Goal: Task Accomplishment & Management: Manage account settings

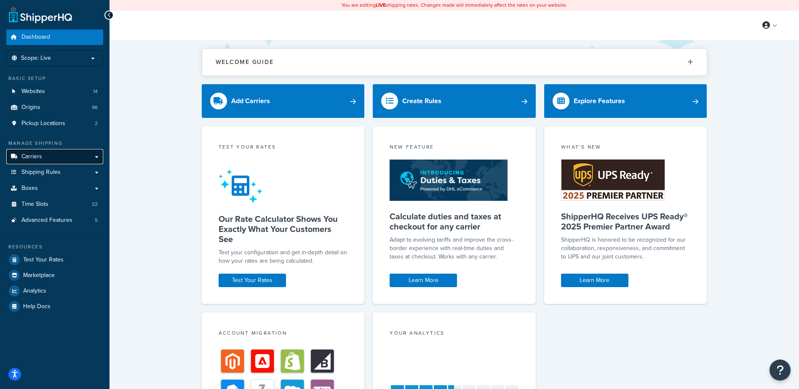
click at [46, 156] on link "Carriers" at bounding box center [54, 157] width 97 height 16
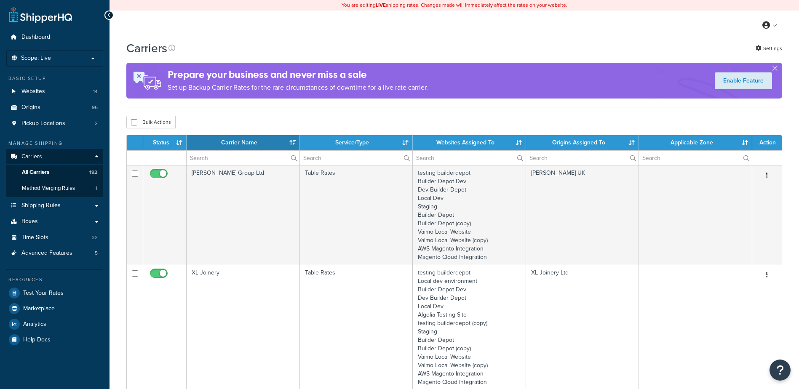
select select "15"
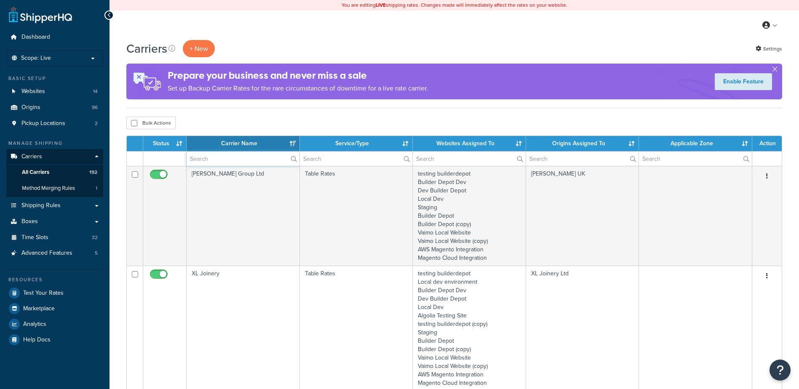
click at [238, 158] on input "text" at bounding box center [243, 159] width 113 height 14
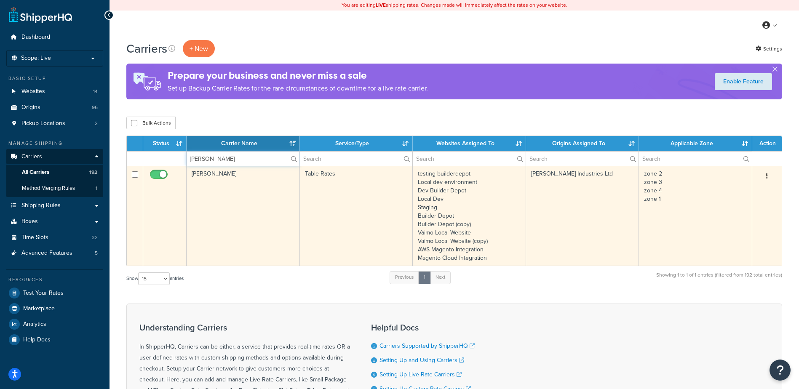
type input "merlyn"
click at [252, 198] on td "Merlyn" at bounding box center [243, 216] width 113 height 100
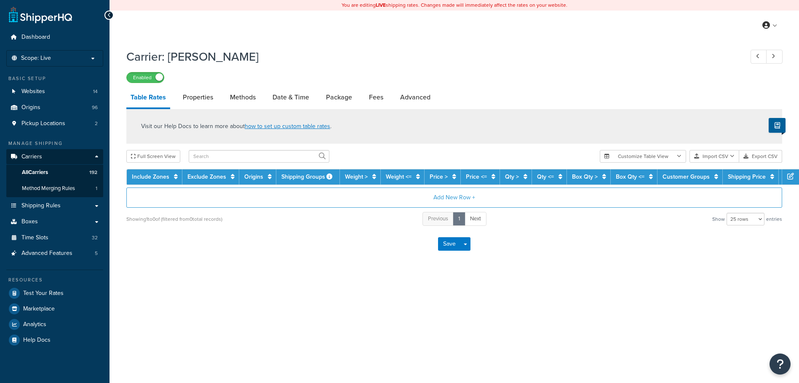
select select "25"
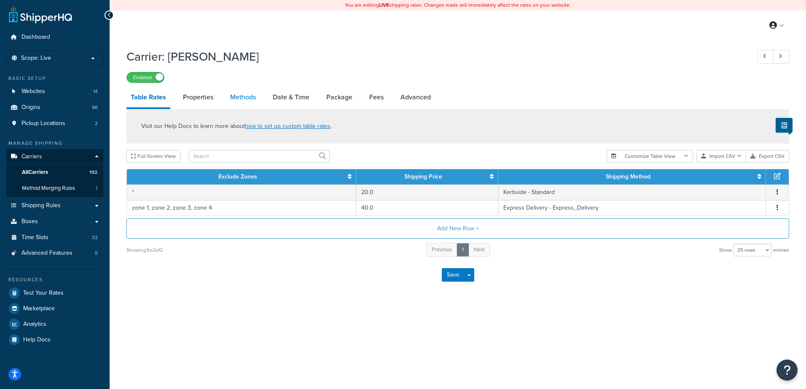
click at [238, 98] on link "Methods" at bounding box center [243, 97] width 34 height 20
select select "25"
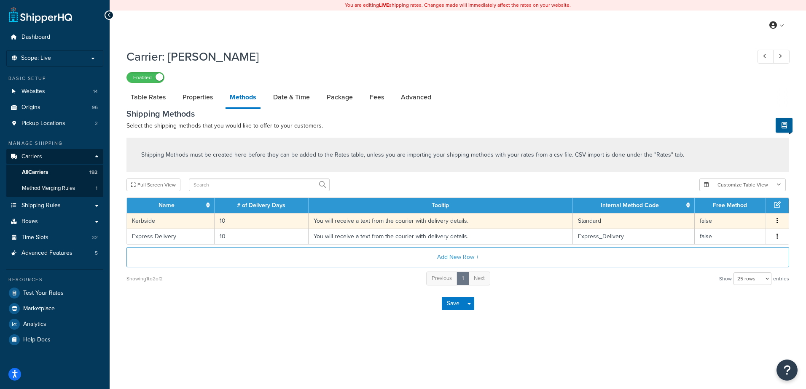
click at [237, 217] on td "10" at bounding box center [261, 221] width 94 height 16
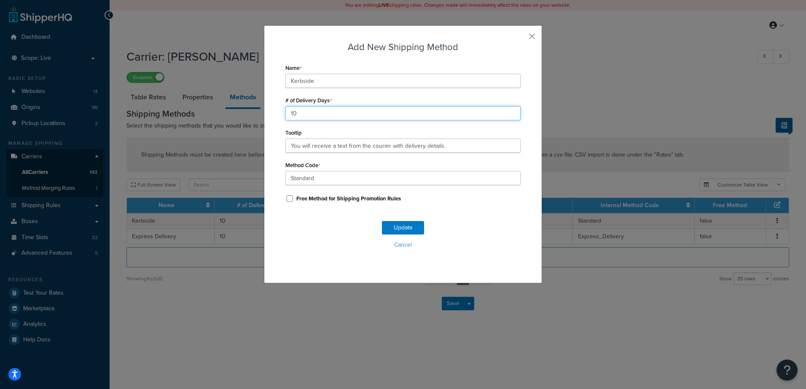
drag, startPoint x: 306, startPoint y: 115, endPoint x: 266, endPoint y: 111, distance: 39.8
click at [266, 111] on div "Add New Shipping Method Name Kerbside # of Delivery Days 10 Tooltip You will re…" at bounding box center [403, 154] width 278 height 258
type input "3"
click at [399, 229] on button "Update" at bounding box center [403, 227] width 42 height 13
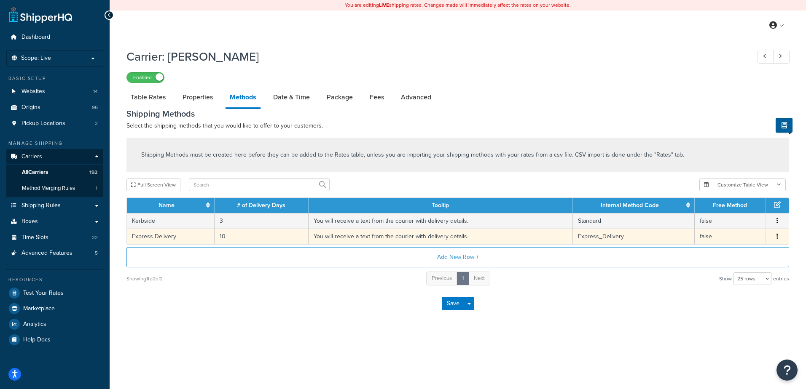
click at [238, 236] on td "10" at bounding box center [261, 237] width 94 height 16
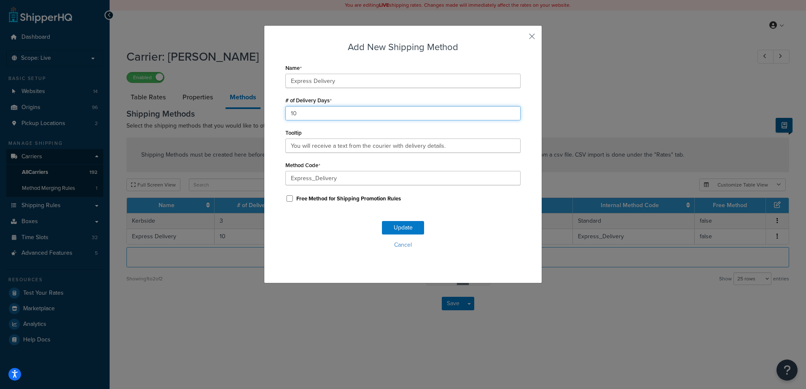
drag, startPoint x: 301, startPoint y: 110, endPoint x: 275, endPoint y: 113, distance: 26.8
click at [275, 113] on div "Add New Shipping Method Name Express Delivery # of Delivery Days 10 Tooltip You…" at bounding box center [403, 154] width 278 height 258
type input "1"
click at [385, 226] on button "Update" at bounding box center [403, 227] width 42 height 13
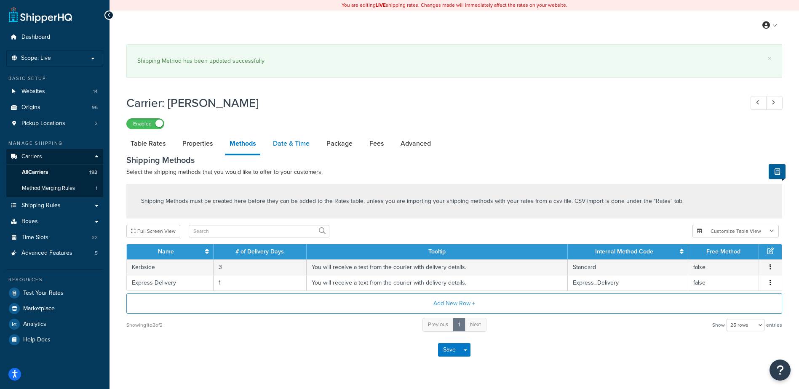
click at [290, 145] on link "Date & Time" at bounding box center [291, 144] width 45 height 20
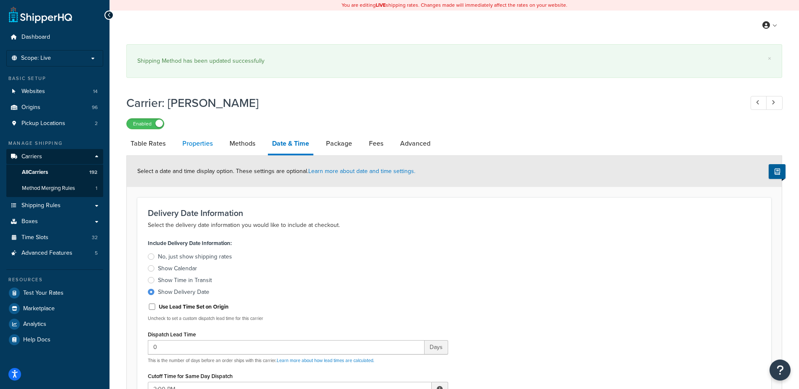
click at [199, 140] on link "Properties" at bounding box center [197, 144] width 39 height 20
select select "HIGHEST"
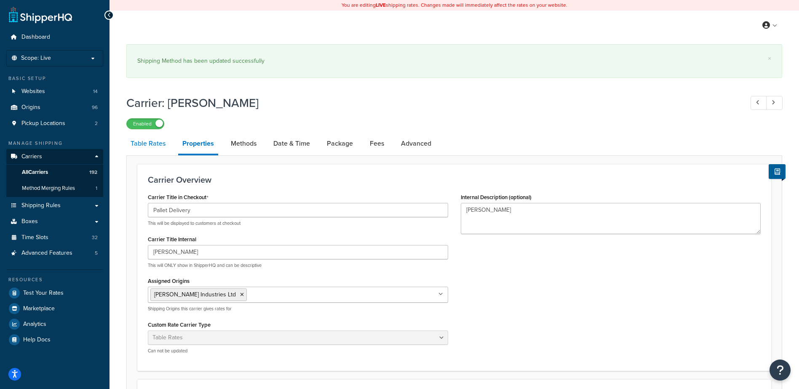
click at [147, 139] on link "Table Rates" at bounding box center [147, 144] width 43 height 20
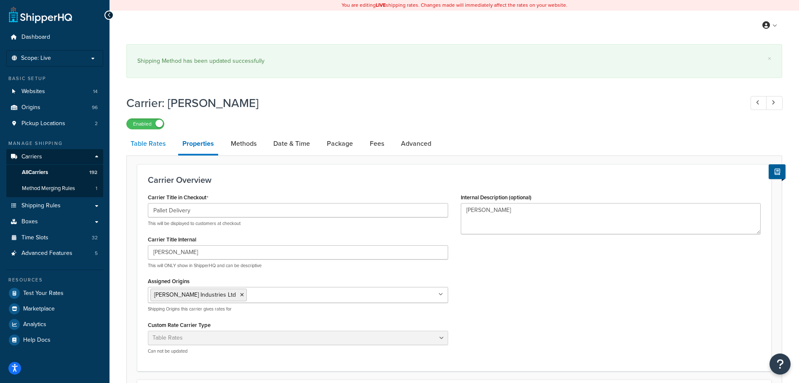
select select "25"
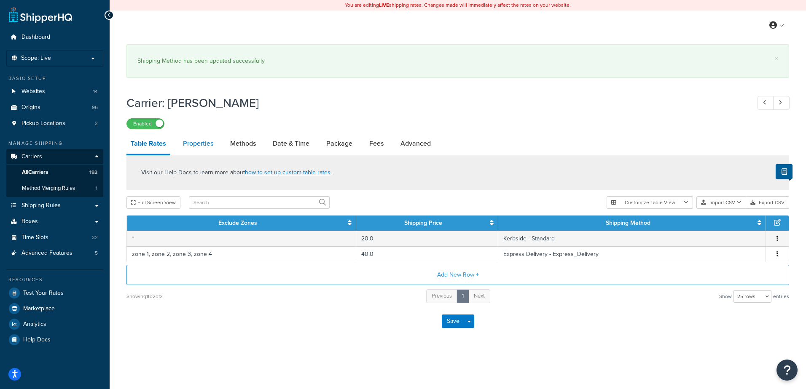
click at [204, 143] on link "Properties" at bounding box center [198, 144] width 39 height 20
select select "HIGHEST"
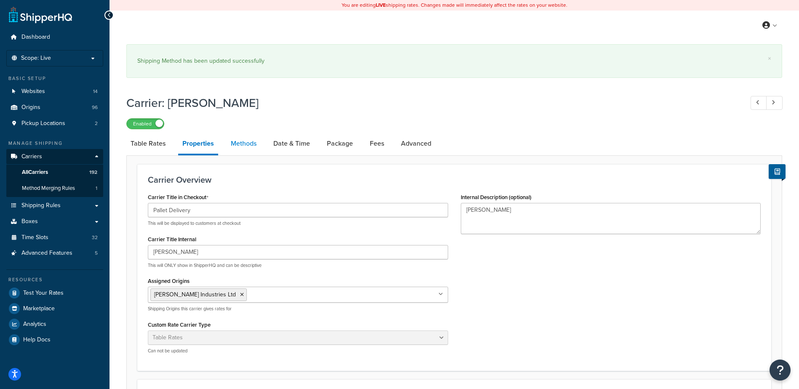
click at [241, 143] on link "Methods" at bounding box center [244, 144] width 34 height 20
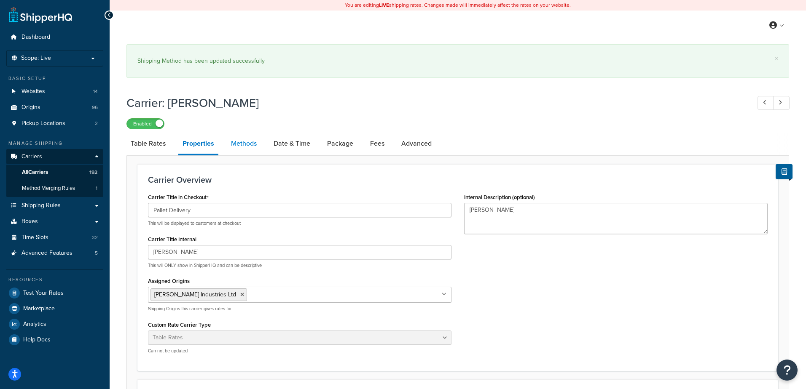
select select "25"
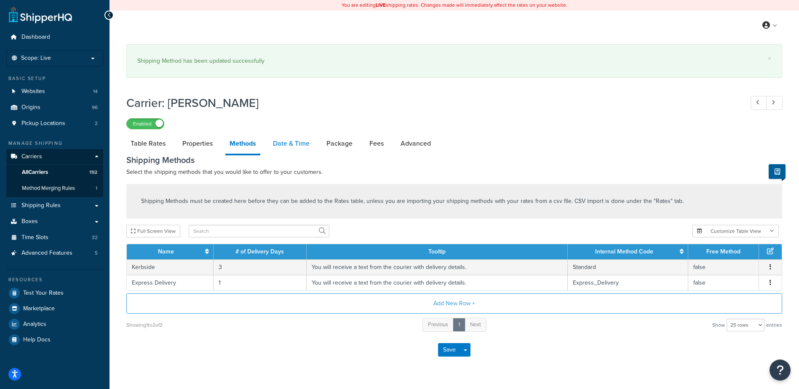
click at [282, 145] on link "Date & Time" at bounding box center [291, 144] width 45 height 20
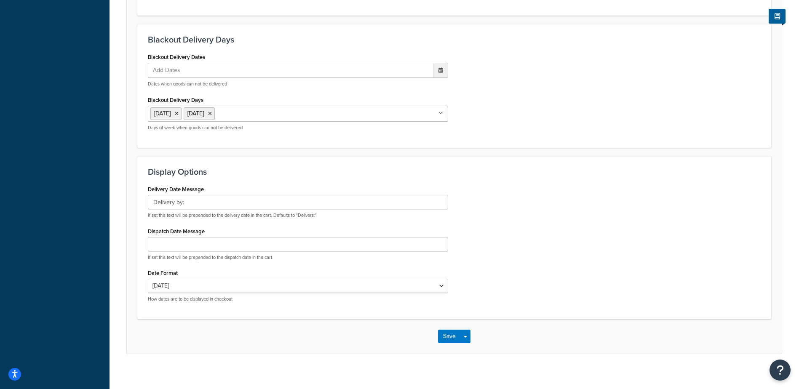
scroll to position [579, 0]
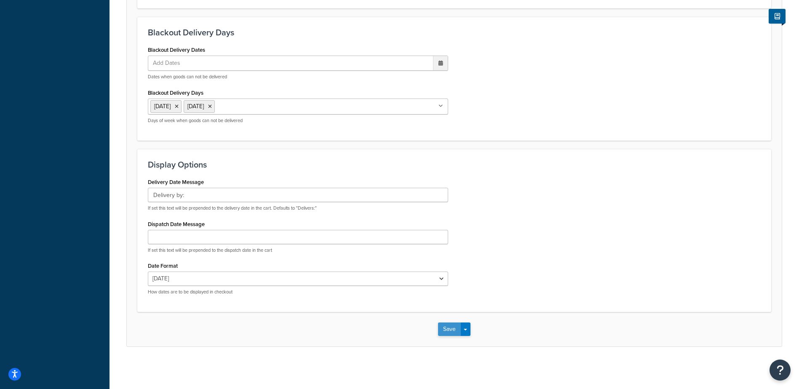
click at [448, 327] on button "Save" at bounding box center [449, 329] width 23 height 13
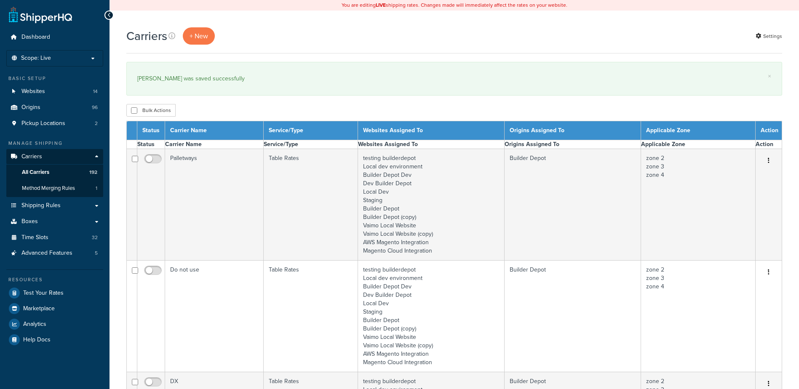
select select "15"
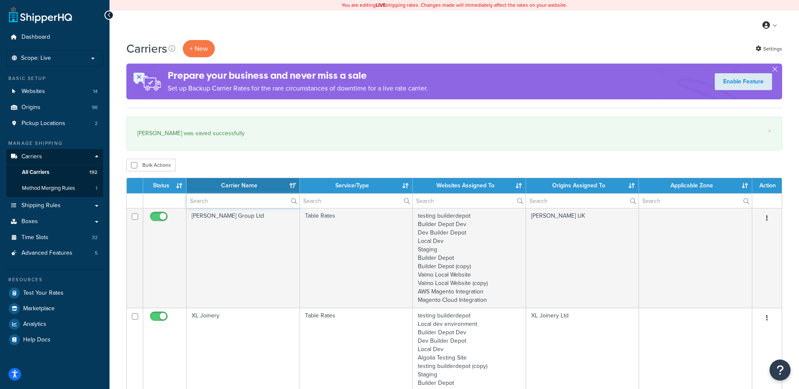
click at [203, 198] on input "text" at bounding box center [243, 201] width 113 height 14
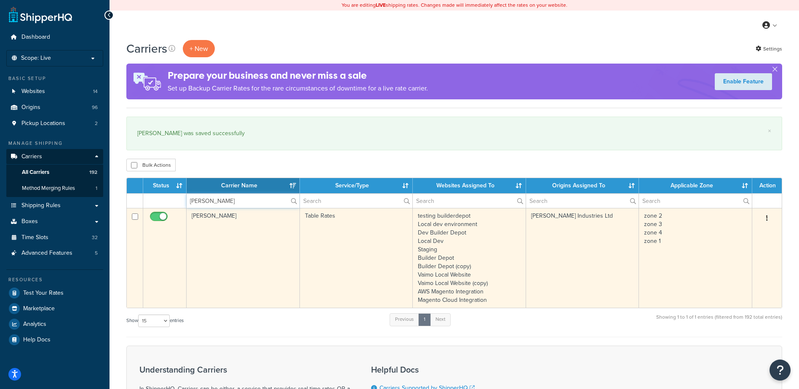
type input "[PERSON_NAME]"
click at [230, 242] on td "[PERSON_NAME]" at bounding box center [243, 258] width 113 height 100
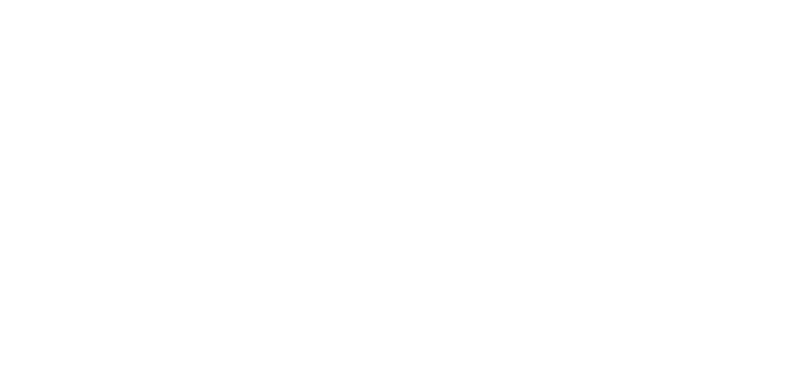
select select "25"
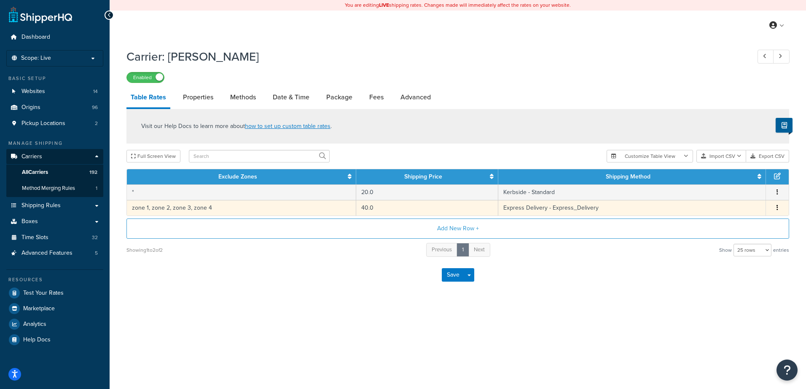
click at [329, 208] on td "zone 1, zone 2, zone 3, zone 4" at bounding box center [241, 208] width 229 height 16
select select "173896"
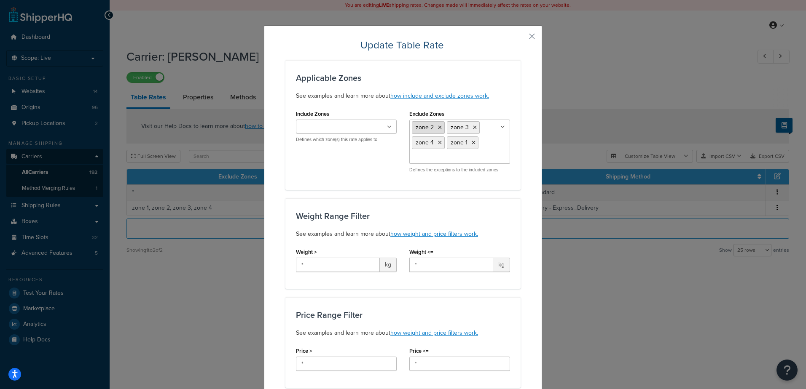
click at [438, 126] on icon at bounding box center [440, 127] width 4 height 5
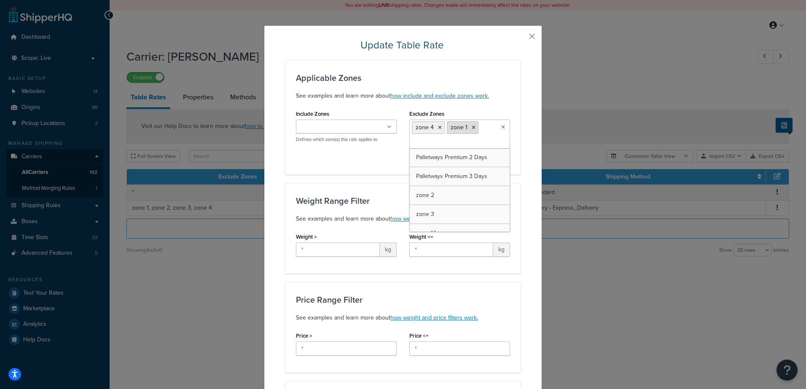
click at [438, 126] on icon at bounding box center [440, 127] width 4 height 5
click at [437, 126] on icon at bounding box center [439, 127] width 4 height 5
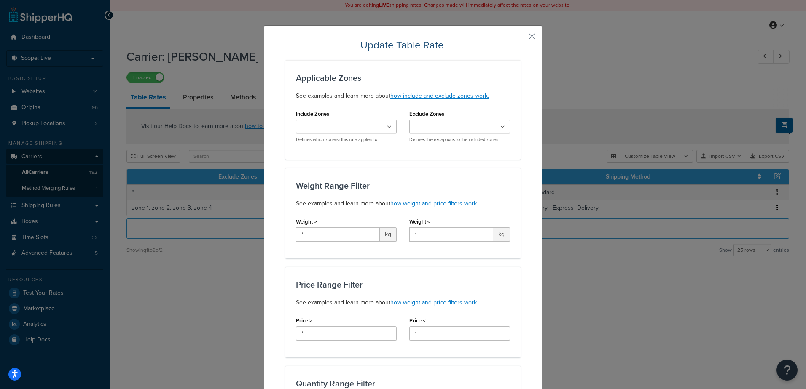
click at [338, 153] on div "Applicable Zones See examples and learn more about how include and exclude zone…" at bounding box center [402, 109] width 235 height 99
click at [387, 127] on icon at bounding box center [389, 127] width 5 height 5
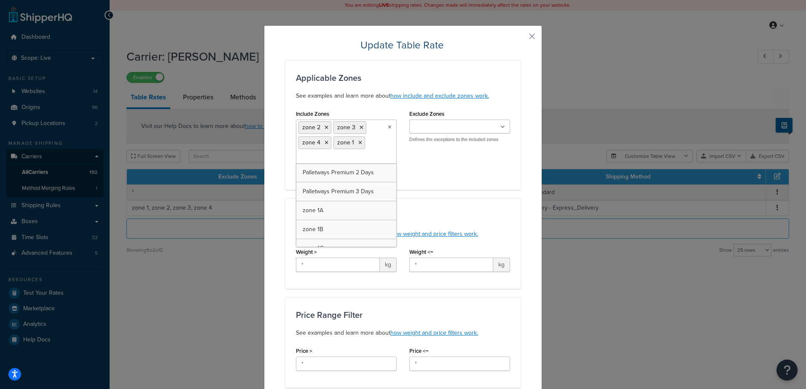
click at [438, 172] on div "Include Zones zone 2 zone 3 zone 4 zone 1 Palletways Premium 2 Days Palletways …" at bounding box center [402, 144] width 227 height 72
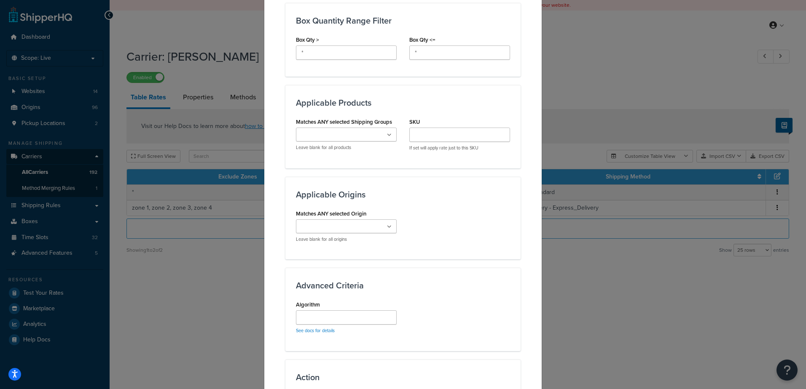
scroll to position [591, 0]
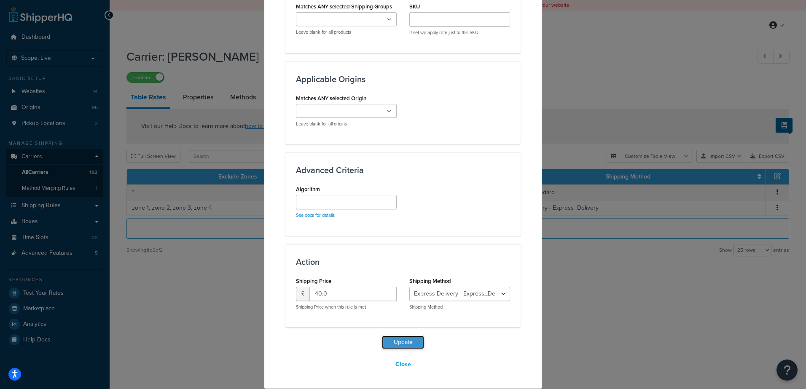
click at [400, 342] on button "Update" at bounding box center [403, 342] width 42 height 13
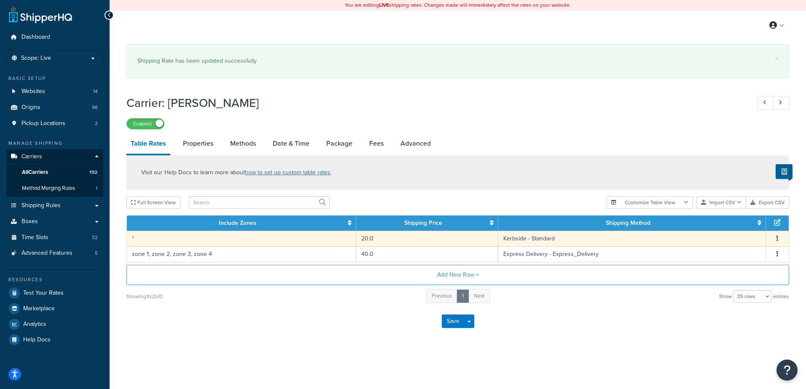
click at [212, 241] on td "*" at bounding box center [241, 239] width 229 height 16
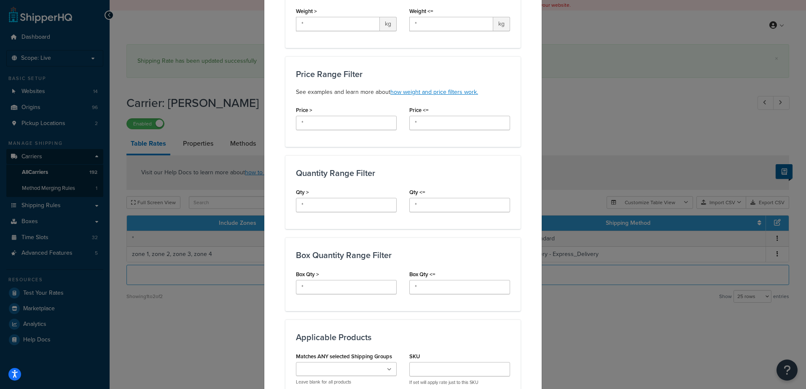
scroll to position [0, 0]
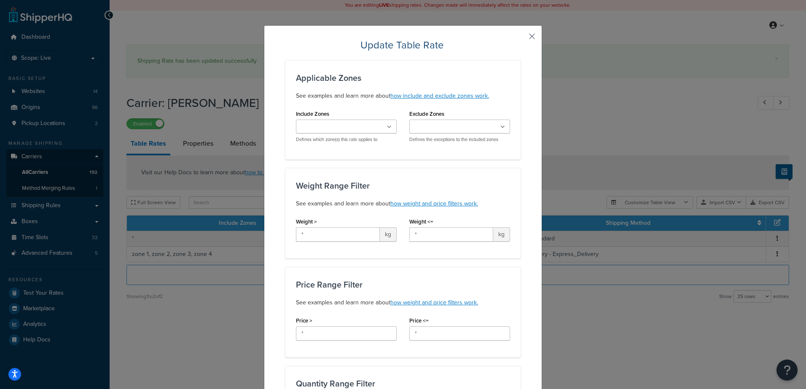
click at [520, 38] on button "button" at bounding box center [519, 39] width 2 height 2
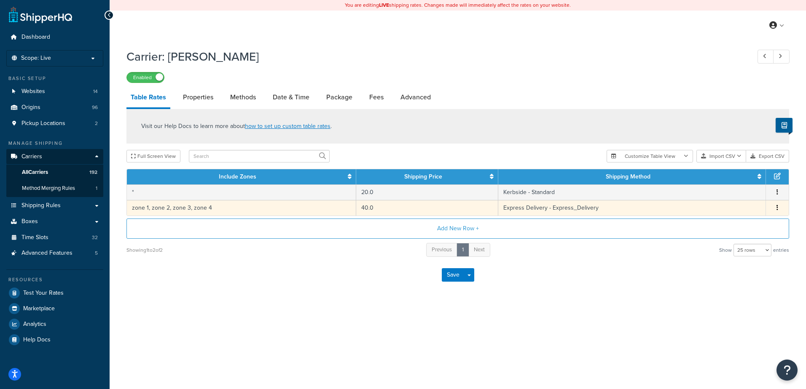
click at [217, 209] on td "zone 1, zone 2, zone 3, zone 4" at bounding box center [241, 208] width 229 height 16
select select "173896"
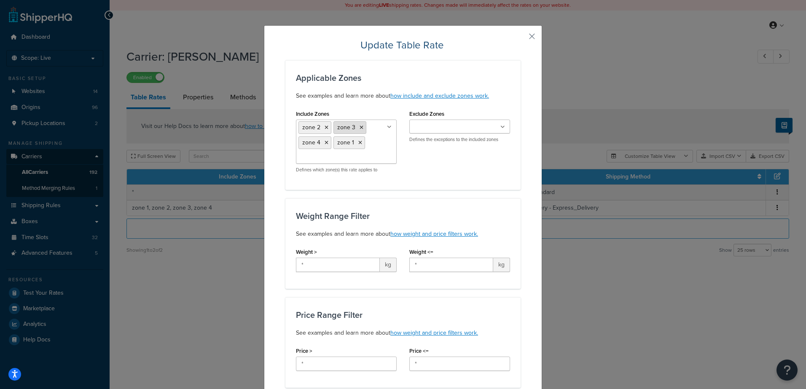
click at [359, 126] on icon at bounding box center [361, 127] width 4 height 5
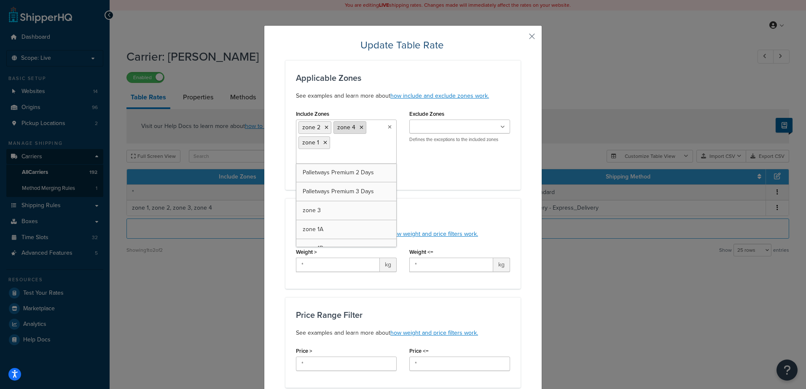
click at [359, 126] on icon at bounding box center [361, 127] width 4 height 5
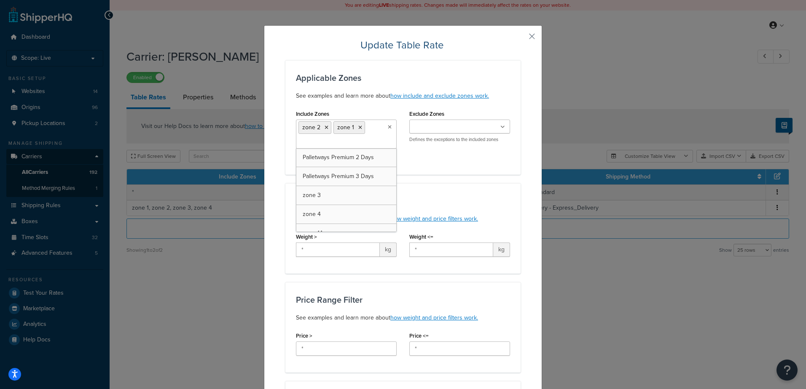
click at [358, 125] on icon at bounding box center [360, 127] width 4 height 5
click at [324, 126] on icon at bounding box center [326, 127] width 4 height 5
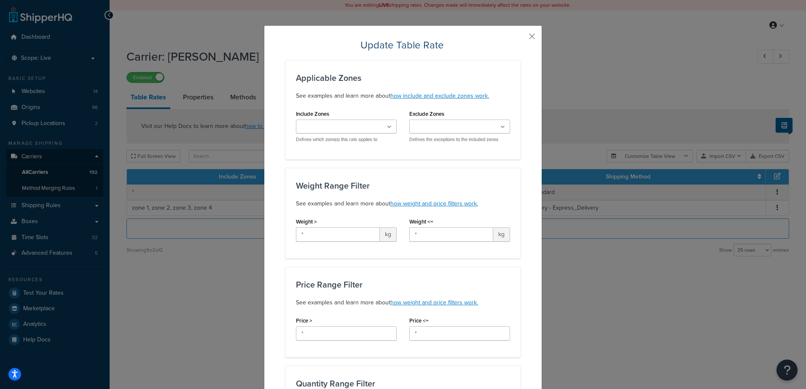
click at [427, 158] on div "Applicable Zones See examples and learn more about how include and exclude zone…" at bounding box center [402, 109] width 235 height 99
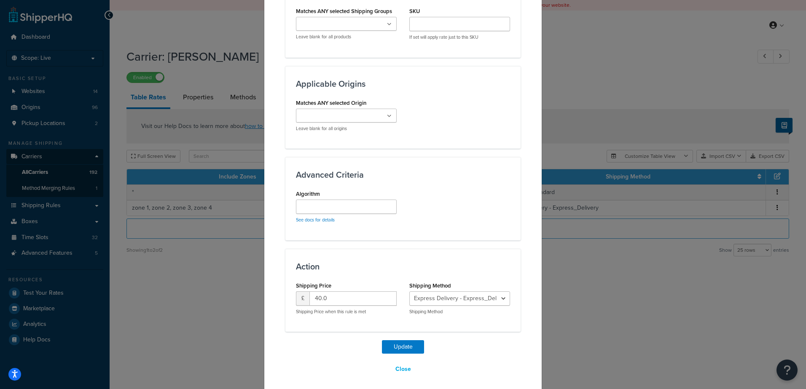
scroll to position [561, 0]
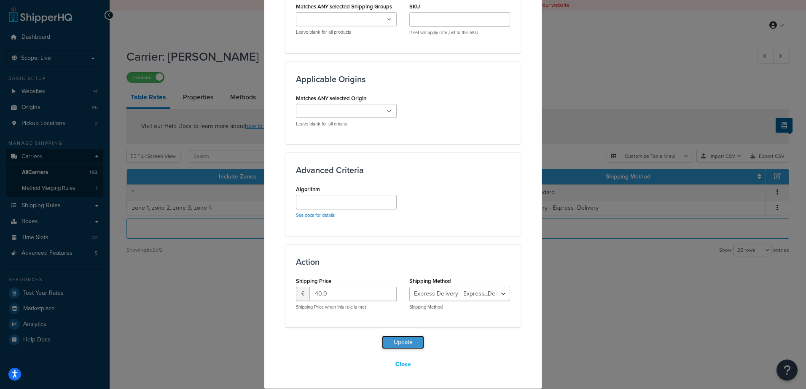
click at [401, 343] on button "Update" at bounding box center [403, 342] width 42 height 13
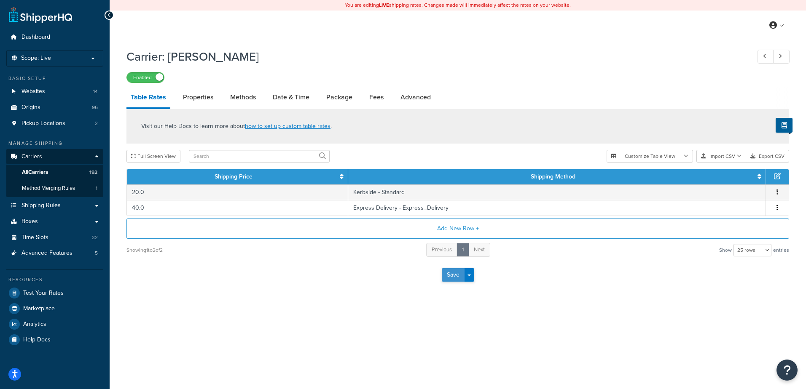
click at [453, 278] on button "Save" at bounding box center [453, 274] width 23 height 13
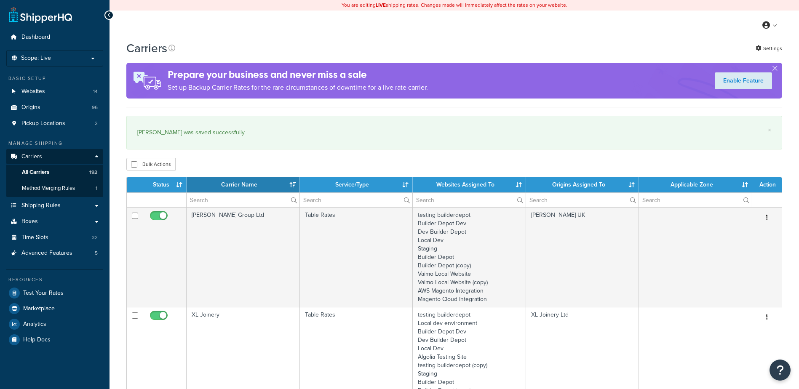
select select "15"
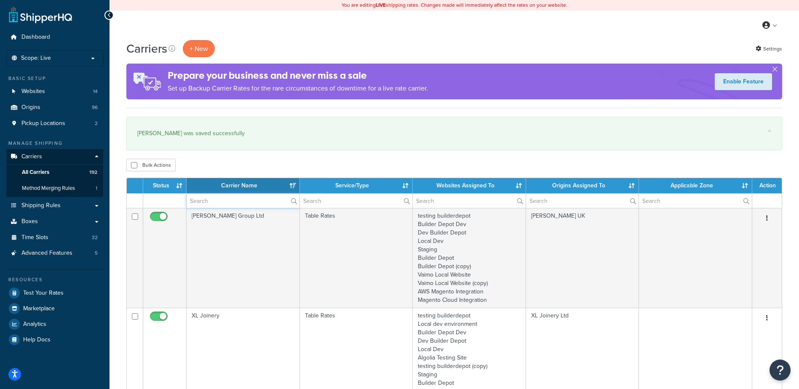
click at [207, 205] on input "text" at bounding box center [243, 201] width 113 height 14
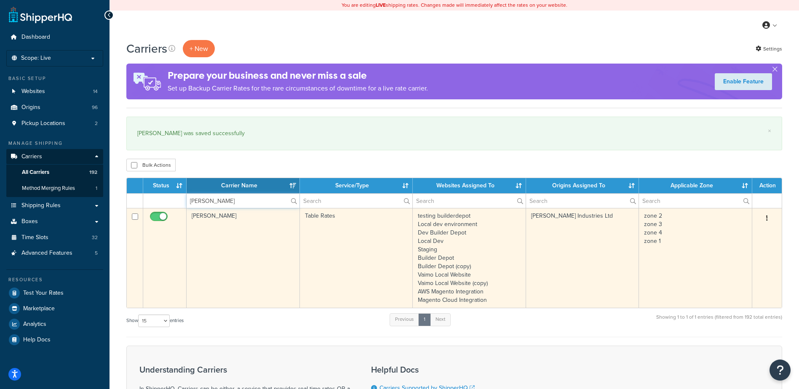
type input "merlyn"
click at [206, 242] on td "Merlyn" at bounding box center [243, 258] width 113 height 100
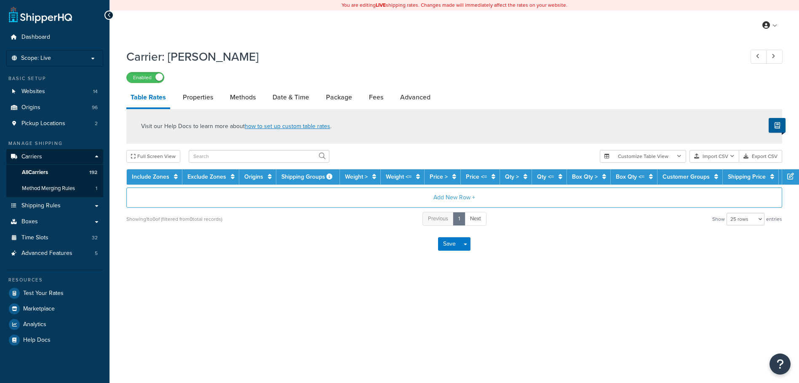
select select "25"
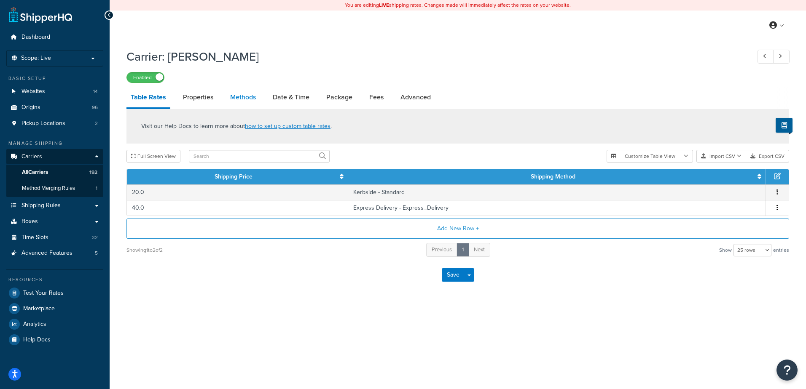
drag, startPoint x: 0, startPoint y: 0, endPoint x: 235, endPoint y: 93, distance: 252.8
click at [235, 92] on link "Methods" at bounding box center [243, 97] width 34 height 20
select select "25"
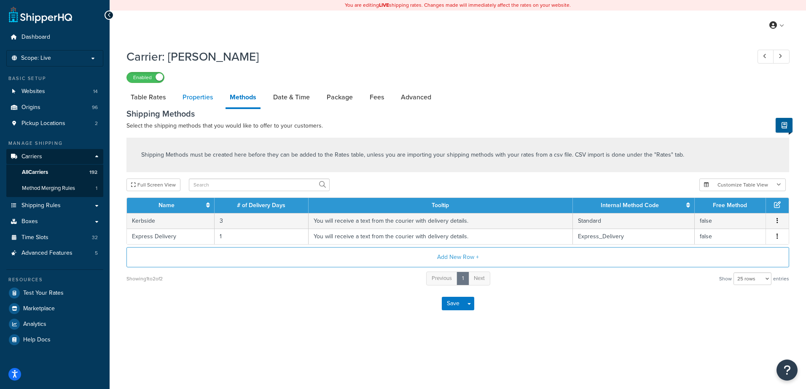
click at [201, 96] on link "Properties" at bounding box center [197, 97] width 39 height 20
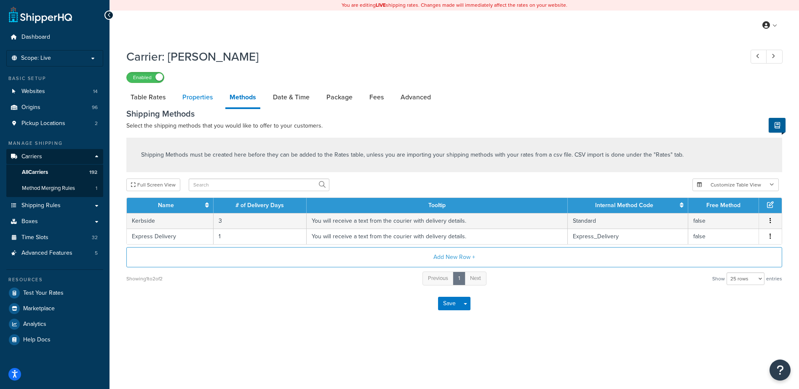
select select "HIGHEST"
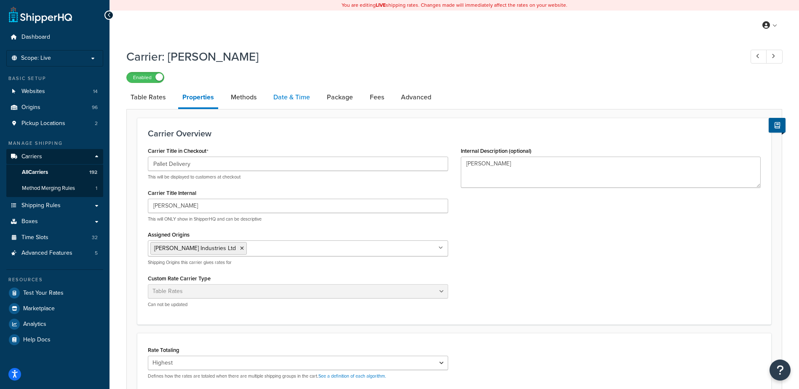
click at [287, 92] on link "Date & Time" at bounding box center [291, 97] width 45 height 20
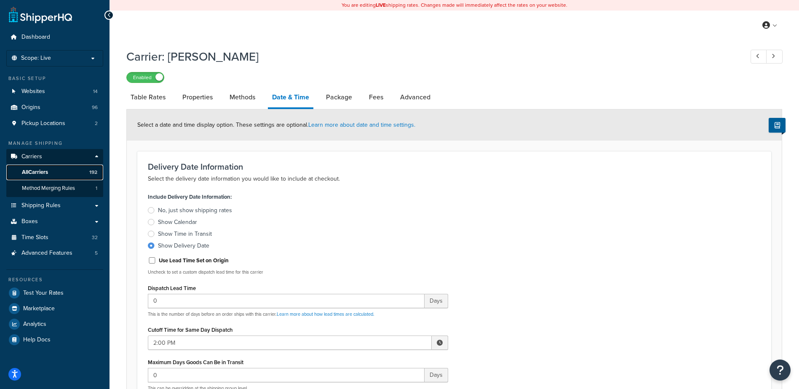
click at [46, 170] on span "All Carriers" at bounding box center [35, 172] width 26 height 7
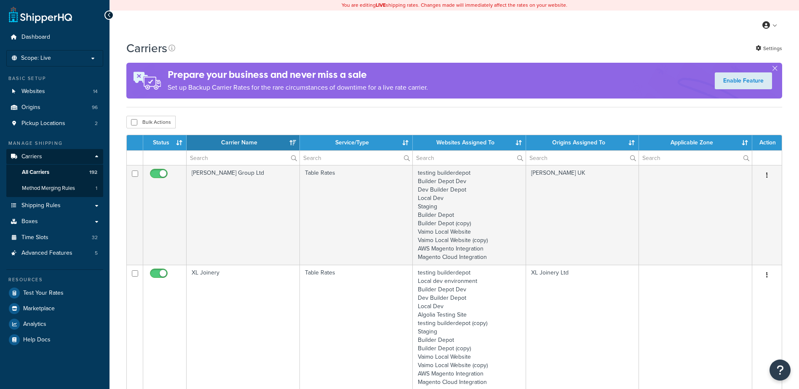
select select "15"
